Goal: Find contact information: Find contact information

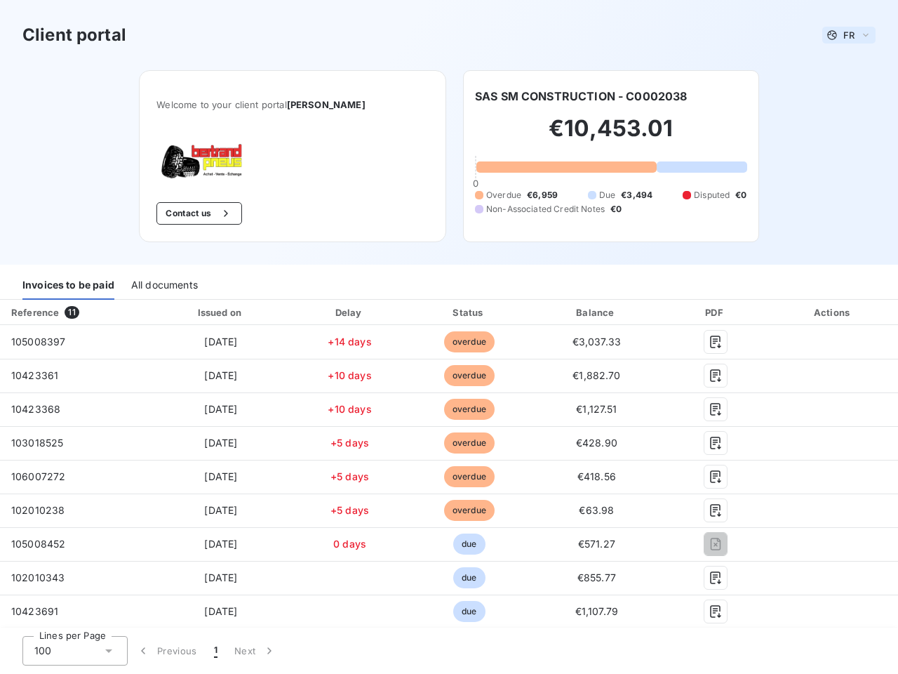
click at [844, 35] on span "FR" at bounding box center [849, 34] width 11 height 11
click at [196, 213] on button "Contact us" at bounding box center [199, 213] width 85 height 22
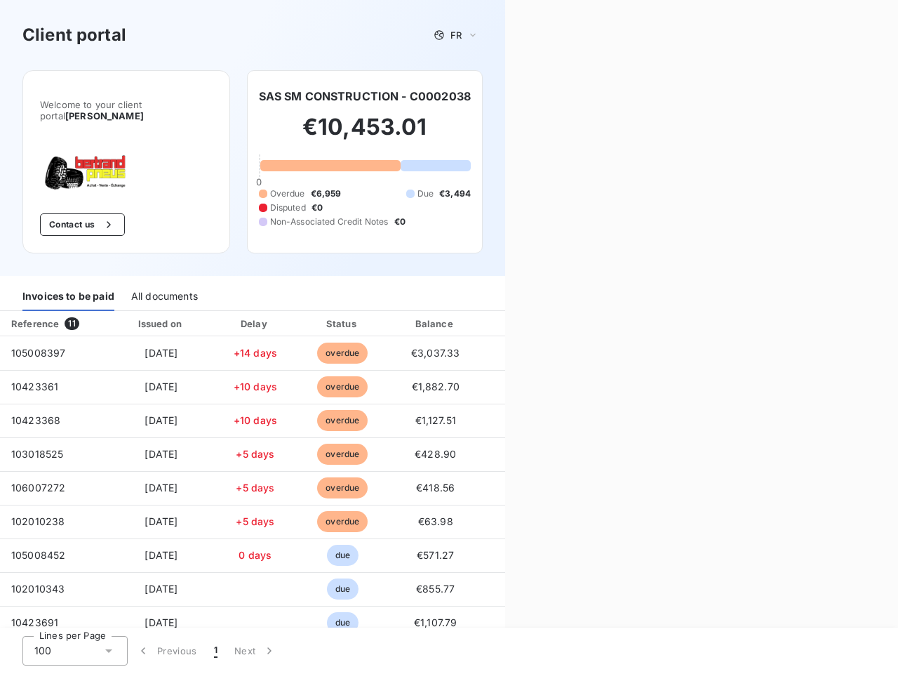
click at [575, 96] on div "Contact us Fill out the form below, and a member of our team will get back to y…" at bounding box center [701, 337] width 393 height 674
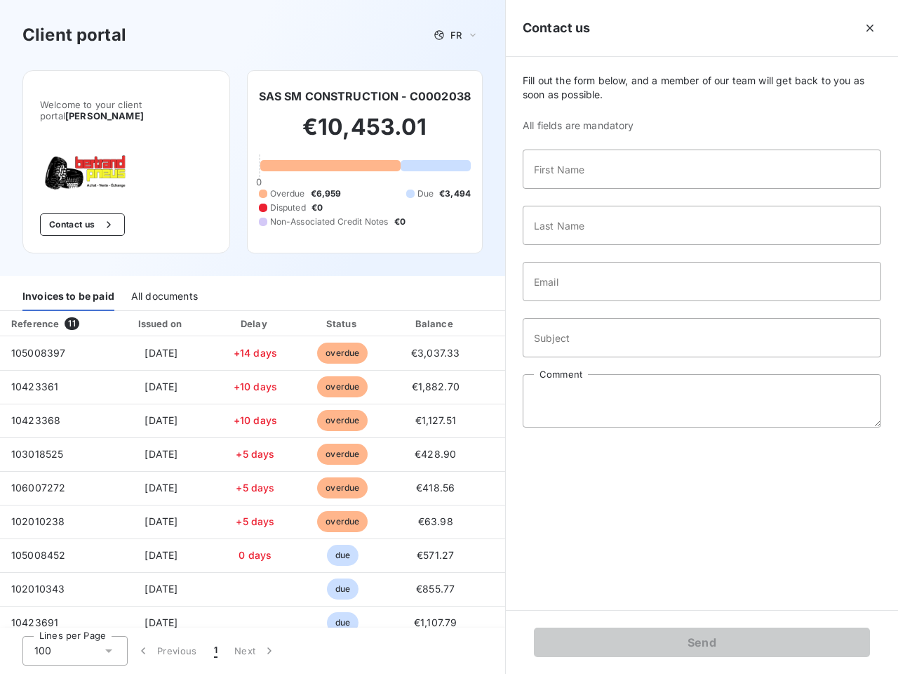
click at [68, 285] on div "Invoices to be paid" at bounding box center [68, 295] width 92 height 29
click at [164, 285] on div "All documents" at bounding box center [164, 295] width 67 height 29
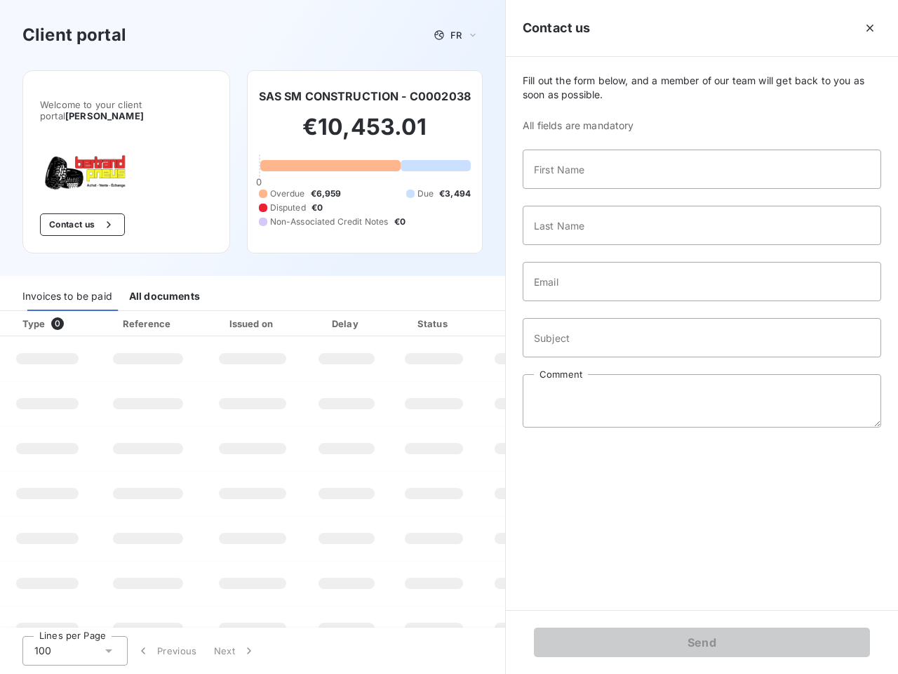
click at [74, 312] on th "Type 0" at bounding box center [47, 323] width 95 height 25
click at [218, 312] on th "Issued on" at bounding box center [252, 323] width 102 height 25
click at [345, 312] on th "Delay" at bounding box center [347, 323] width 86 height 25
click at [463, 312] on th "Status" at bounding box center [434, 323] width 89 height 25
click at [589, 312] on div "Fill out the form below, and a member of our team will get back to you as soon …" at bounding box center [702, 333] width 392 height 553
